Goal: Check status: Check status

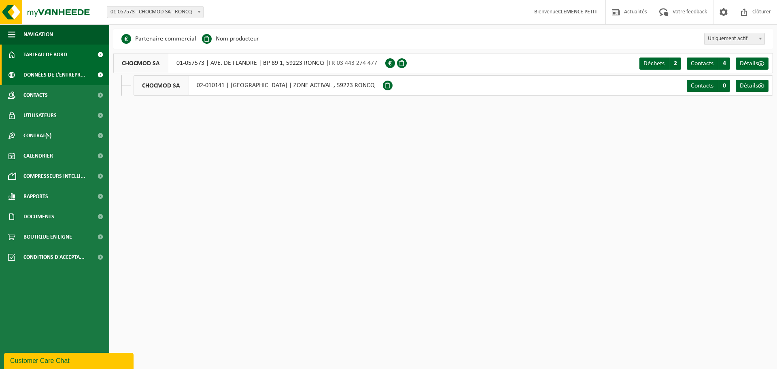
click at [53, 54] on span "Tableau de bord" at bounding box center [45, 55] width 44 height 20
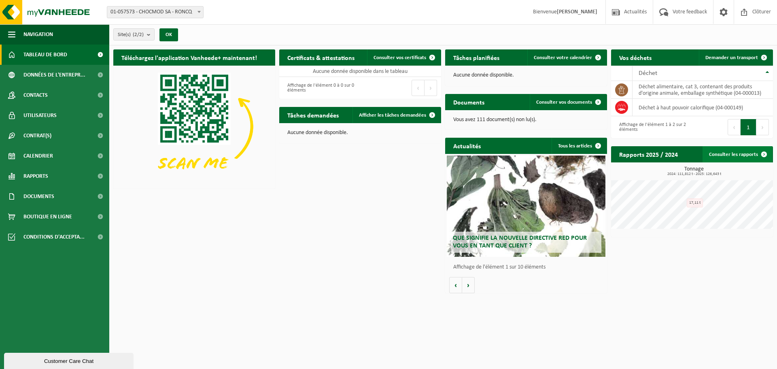
click at [767, 154] on span at bounding box center [764, 154] width 16 height 16
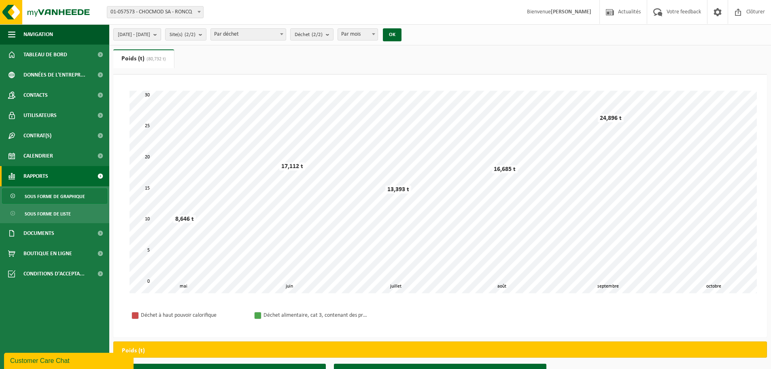
click at [161, 35] on b "submit" at bounding box center [156, 34] width 7 height 11
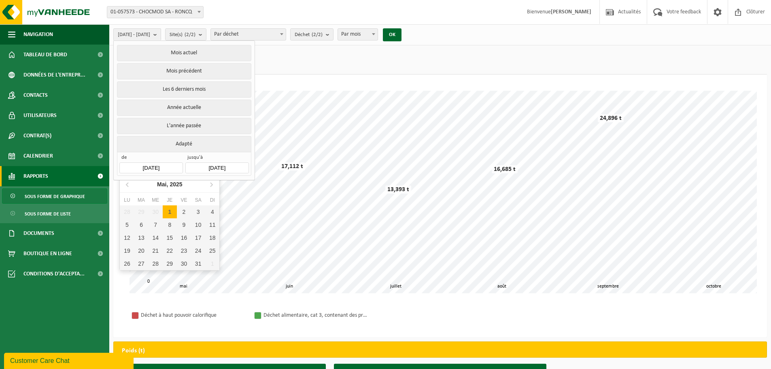
click at [161, 167] on input "[DATE]" at bounding box center [150, 167] width 63 height 11
click at [170, 184] on icon "2025" at bounding box center [176, 184] width 13 height 6
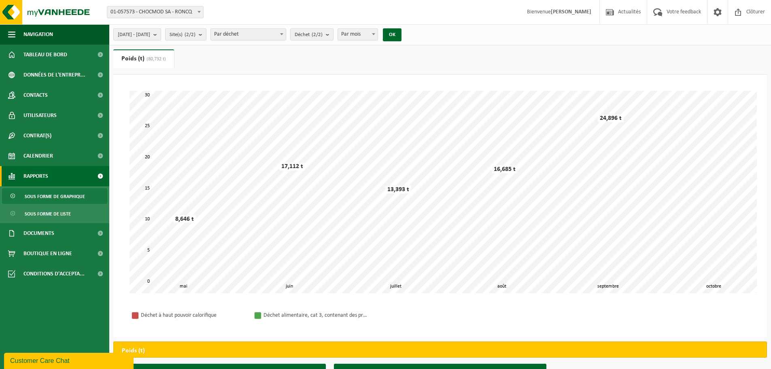
click at [150, 36] on span "[DATE] - [DATE]" at bounding box center [134, 35] width 32 height 12
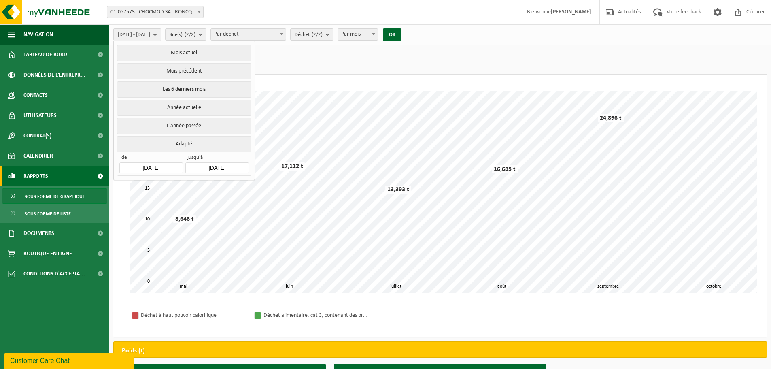
click at [165, 165] on input "[DATE]" at bounding box center [150, 167] width 63 height 11
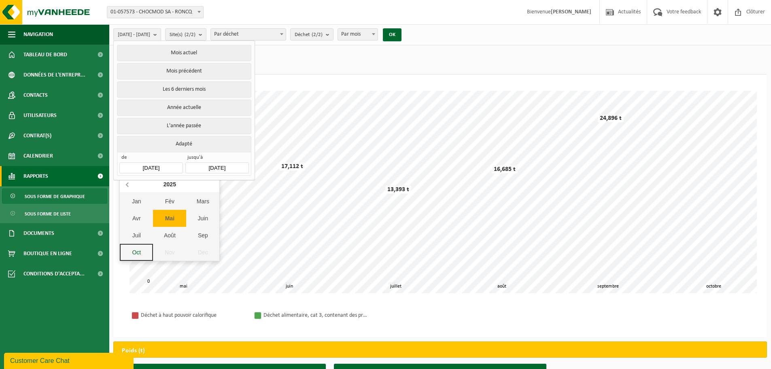
click at [128, 183] on icon at bounding box center [127, 185] width 2 height 4
click at [136, 198] on div "Jan" at bounding box center [136, 201] width 33 height 17
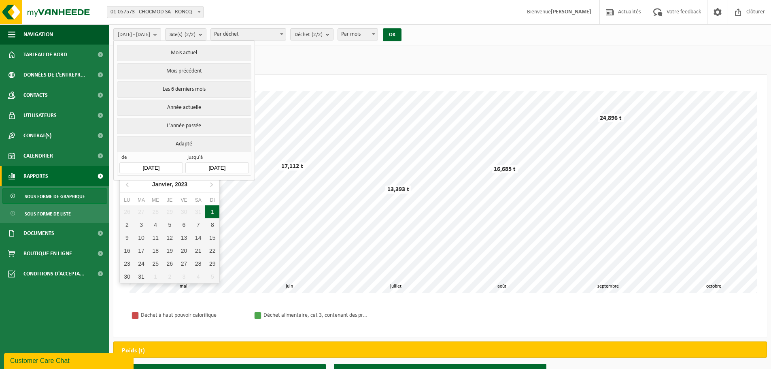
click at [211, 211] on div "1" at bounding box center [212, 211] width 14 height 13
type input "[DATE]"
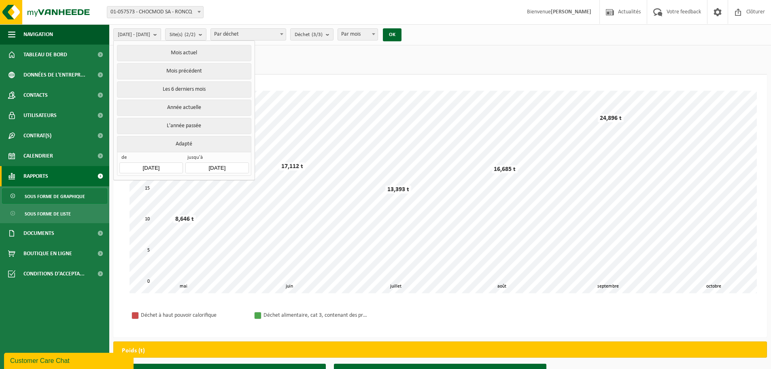
click at [221, 167] on input "[DATE]" at bounding box center [216, 167] width 63 height 11
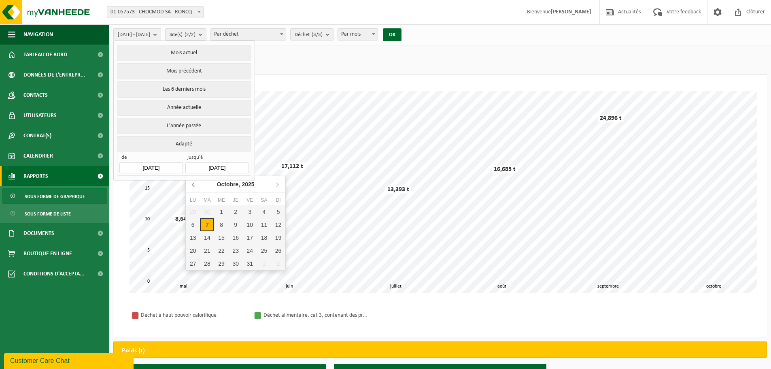
click at [191, 186] on icon at bounding box center [193, 184] width 13 height 13
click at [239, 182] on icon "2025" at bounding box center [243, 184] width 13 height 6
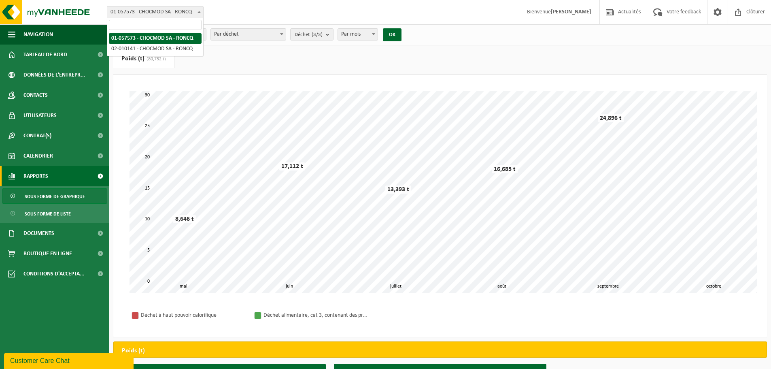
click at [171, 13] on span "01-057573 - CHOCMOD SA - RONCQ" at bounding box center [155, 11] width 96 height 11
click at [178, 7] on span "01-057573 - CHOCMOD SA - RONCQ" at bounding box center [155, 11] width 96 height 11
click at [161, 34] on b "submit" at bounding box center [156, 34] width 7 height 11
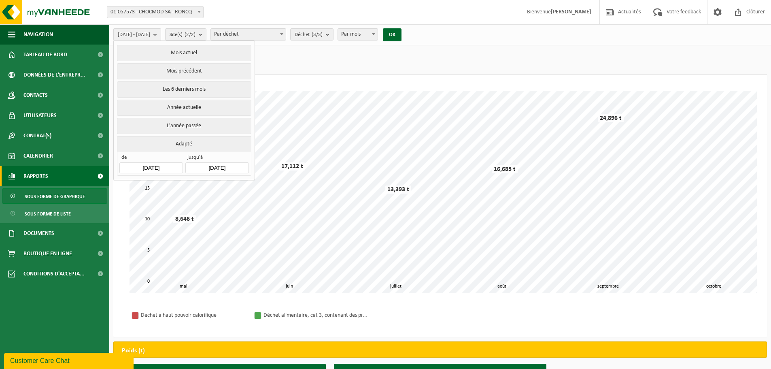
click at [219, 166] on input "[DATE]" at bounding box center [216, 167] width 63 height 11
click at [198, 185] on icon at bounding box center [193, 184] width 13 height 13
click at [263, 251] on div "Dec" at bounding box center [268, 252] width 33 height 17
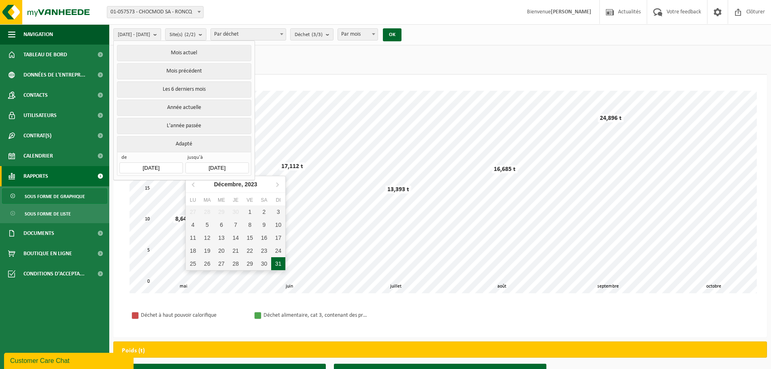
click at [278, 261] on div "31" at bounding box center [278, 263] width 14 height 13
type input "[DATE]"
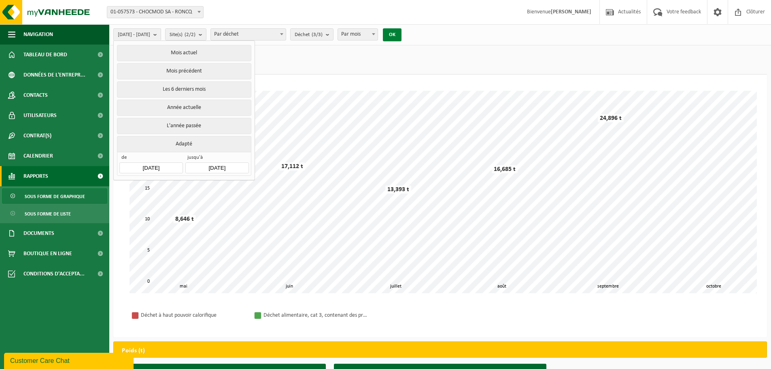
click at [402, 35] on button "OK" at bounding box center [392, 34] width 19 height 13
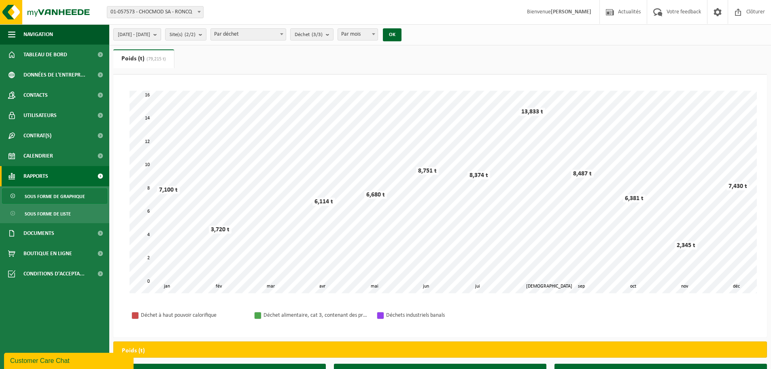
click at [150, 39] on span "[DATE] - [DATE]" at bounding box center [134, 35] width 32 height 12
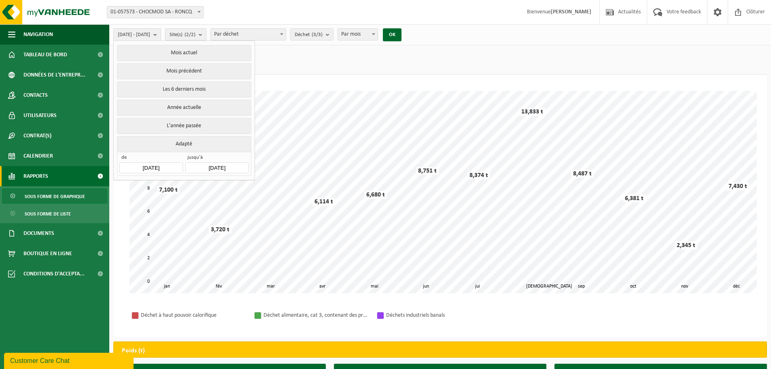
click at [150, 166] on input "[DATE]" at bounding box center [150, 167] width 63 height 11
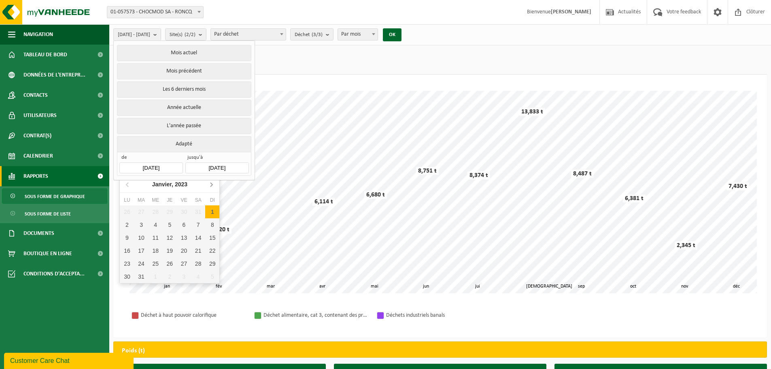
click at [211, 186] on icon at bounding box center [211, 185] width 2 height 4
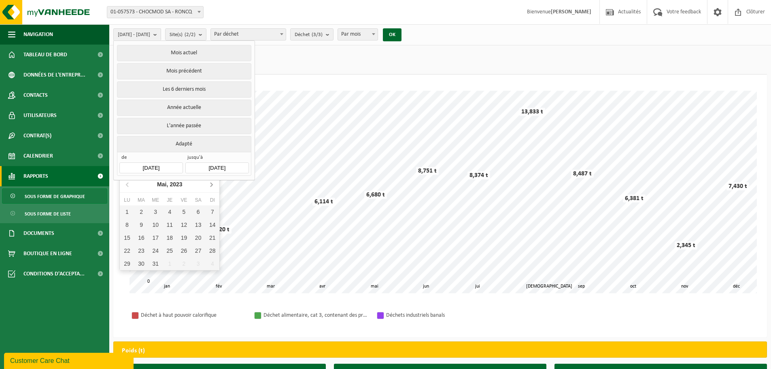
click at [211, 186] on icon at bounding box center [211, 185] width 2 height 4
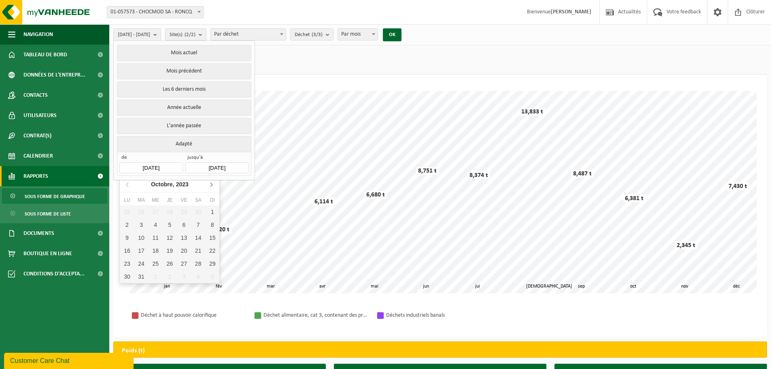
click at [211, 186] on icon at bounding box center [211, 185] width 2 height 4
click at [211, 186] on nav "Décembre, 2023" at bounding box center [170, 184] width 100 height 17
click at [187, 183] on icon "2023" at bounding box center [185, 184] width 13 height 6
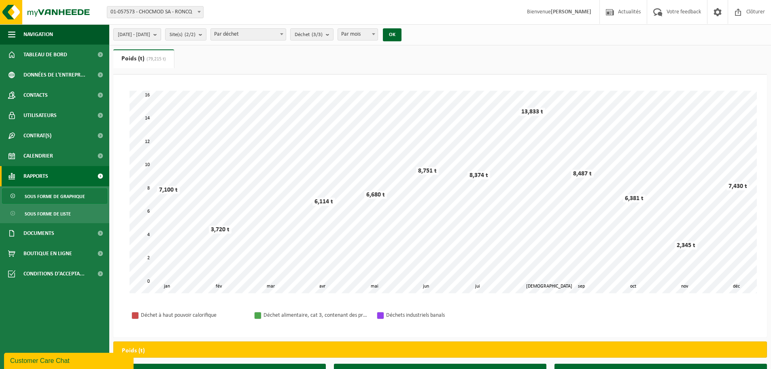
click at [150, 32] on span "[DATE] - [DATE]" at bounding box center [134, 35] width 32 height 12
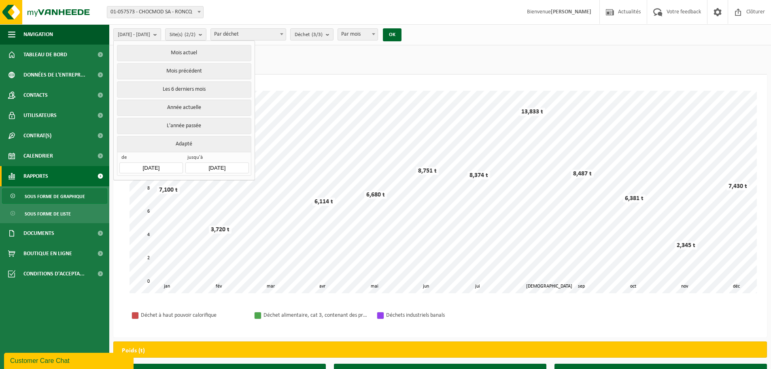
click at [166, 164] on input "[DATE]" at bounding box center [150, 167] width 63 height 11
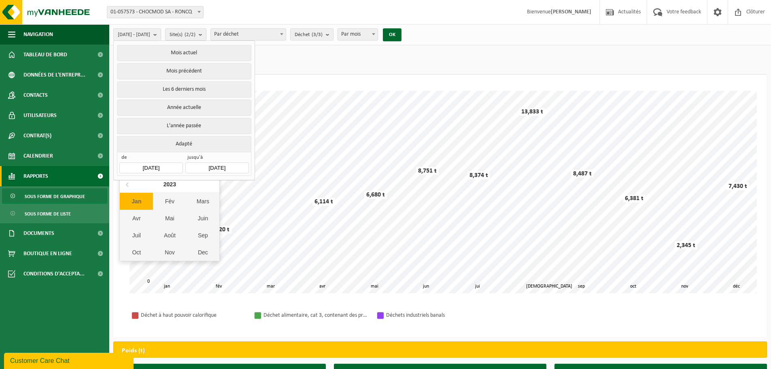
click at [215, 164] on input "[DATE]" at bounding box center [216, 167] width 63 height 11
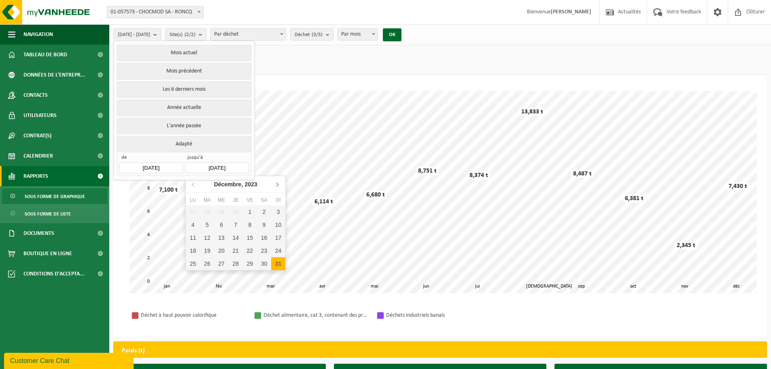
click at [272, 186] on icon at bounding box center [277, 184] width 13 height 13
click at [272, 185] on icon at bounding box center [277, 184] width 13 height 13
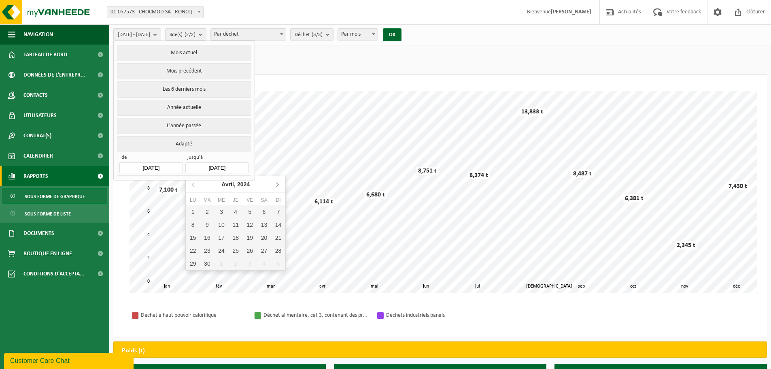
click at [272, 185] on icon at bounding box center [277, 184] width 13 height 13
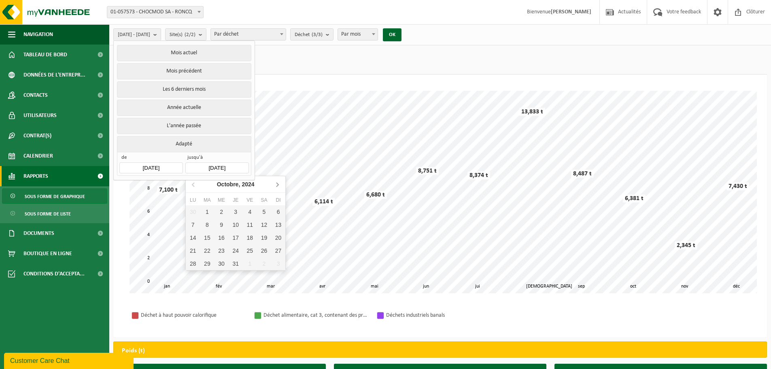
click at [272, 185] on icon at bounding box center [277, 184] width 13 height 13
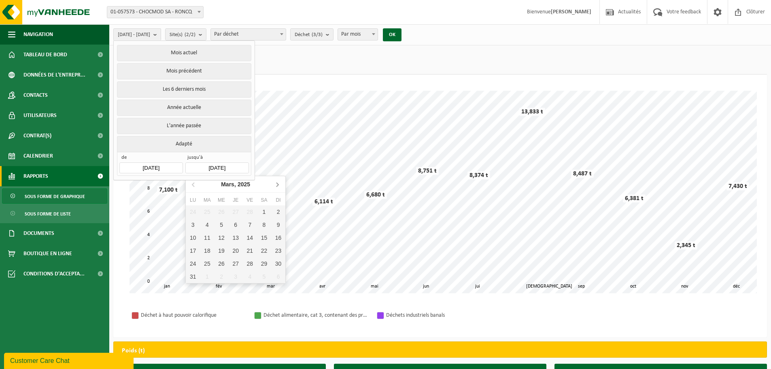
click at [272, 185] on icon at bounding box center [277, 184] width 13 height 13
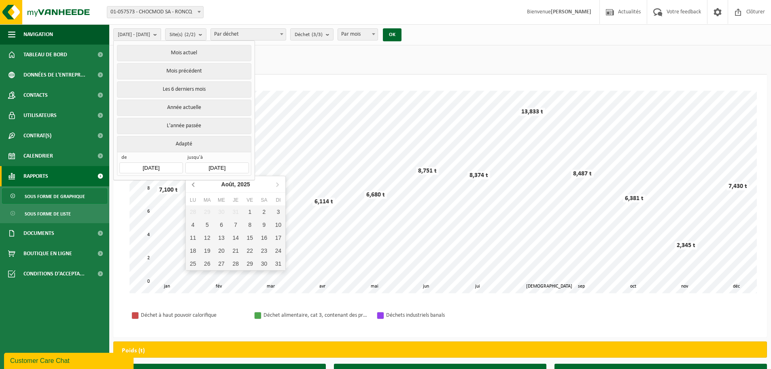
click at [199, 183] on icon at bounding box center [193, 184] width 13 height 13
click at [198, 183] on icon at bounding box center [193, 184] width 13 height 13
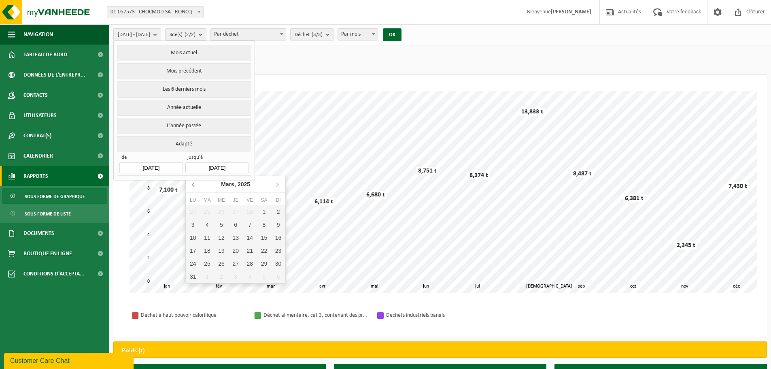
click at [198, 183] on icon at bounding box center [193, 184] width 13 height 13
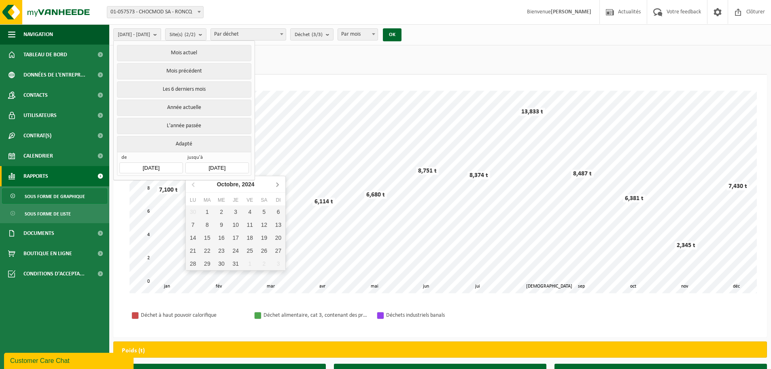
click at [272, 185] on icon at bounding box center [277, 184] width 13 height 13
click at [208, 278] on div "31" at bounding box center [207, 276] width 14 height 13
type input "[DATE]"
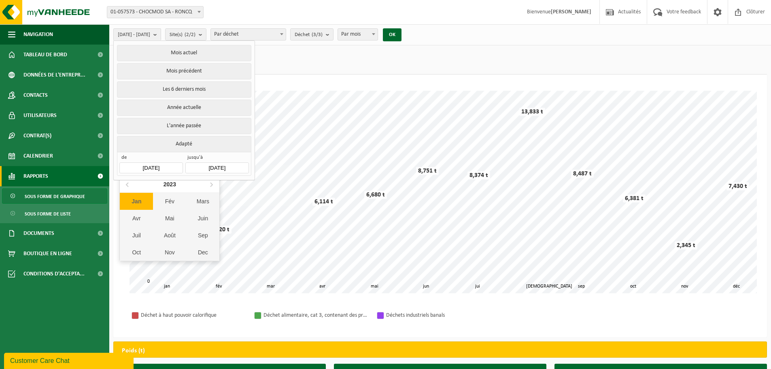
click at [149, 164] on input "[DATE]" at bounding box center [150, 167] width 63 height 11
click at [210, 188] on icon at bounding box center [211, 184] width 13 height 13
click at [142, 203] on div "Jan" at bounding box center [136, 201] width 33 height 17
click at [128, 213] on div "1" at bounding box center [127, 211] width 14 height 13
type input "[DATE]"
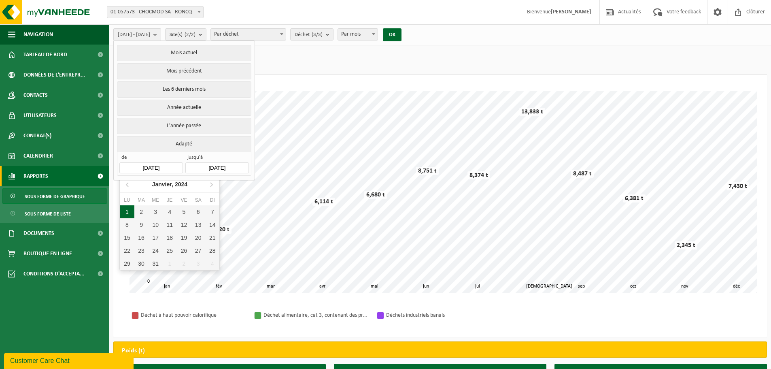
type input "[DATE]"
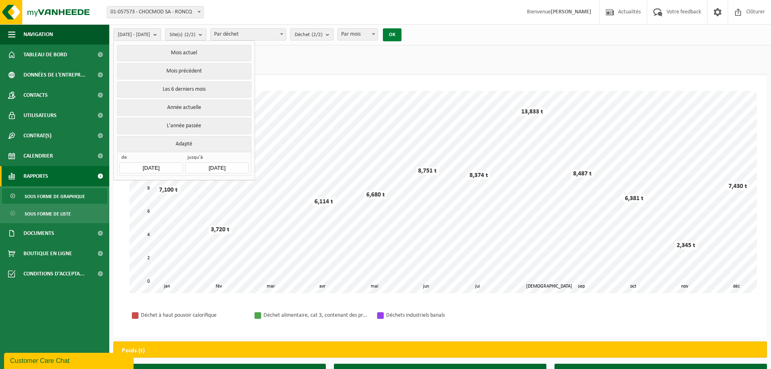
click at [402, 31] on button "OK" at bounding box center [392, 34] width 19 height 13
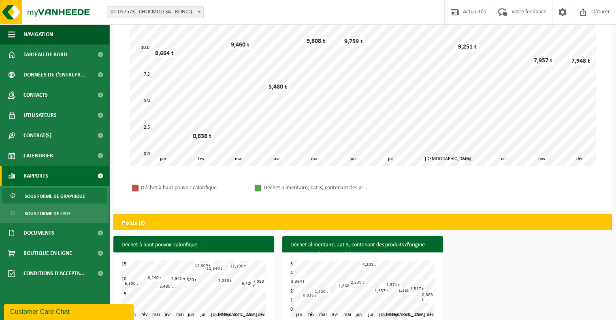
scroll to position [140, 0]
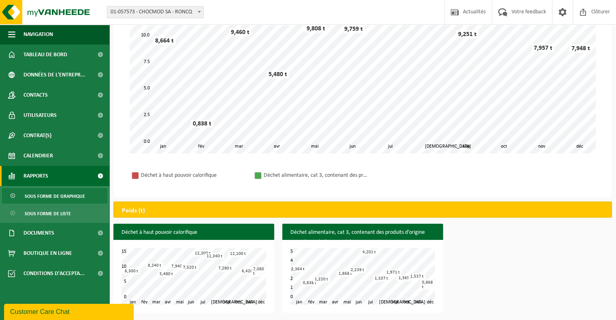
click at [568, 239] on div "Déchet à haut pouvoir calorifique fév mar avr mai jun jui aoû sep oct nov jan d…" at bounding box center [362, 270] width 506 height 93
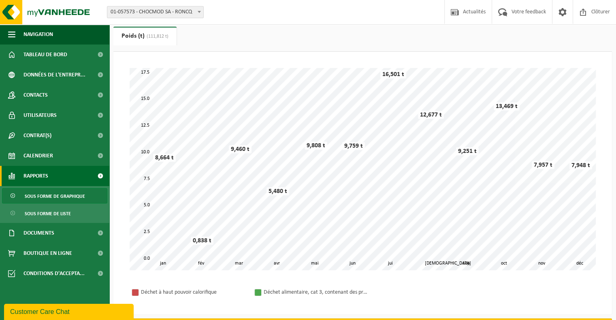
scroll to position [40, 0]
